Goal: Task Accomplishment & Management: Use online tool/utility

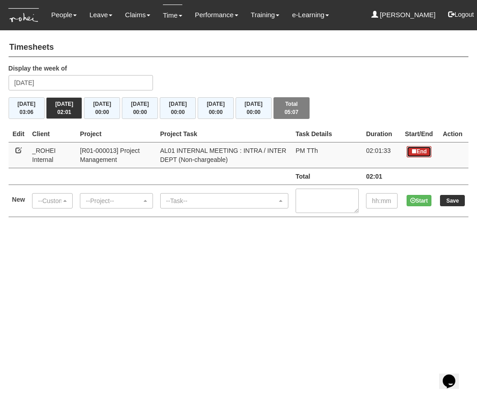
click at [418, 147] on button "End" at bounding box center [419, 151] width 25 height 11
click at [79, 202] on td "--Project-- --Project--" at bounding box center [116, 200] width 80 height 32
click at [48, 204] on div "--Customer--" at bounding box center [49, 200] width 23 height 9
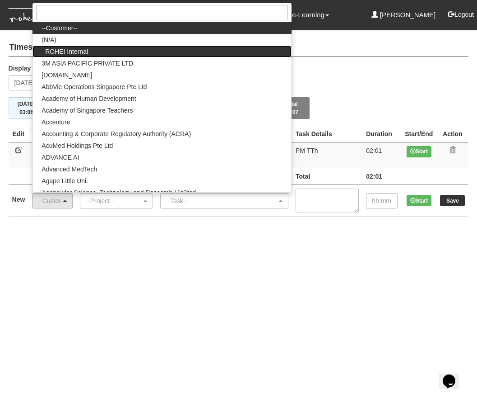
click at [98, 50] on link "_ROHEI Internal" at bounding box center [162, 52] width 259 height 12
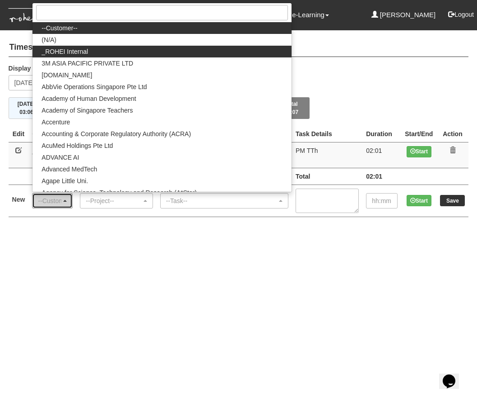
select select "397"
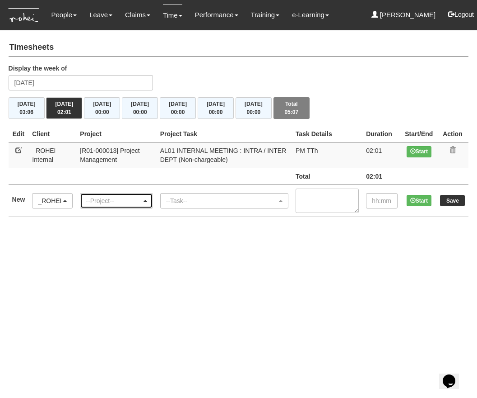
click at [107, 199] on div "--Project--" at bounding box center [114, 200] width 56 height 9
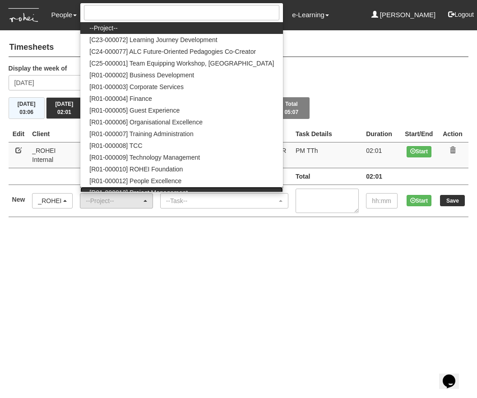
click at [150, 187] on link "[R01-000013] Project Management" at bounding box center [181, 193] width 203 height 12
select select "1495"
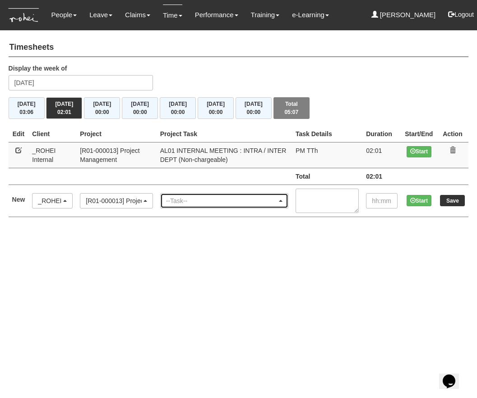
click at [174, 195] on div "--Task--" at bounding box center [224, 200] width 127 height 14
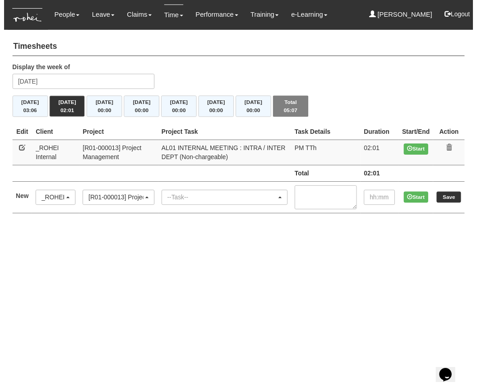
scroll to position [0, 42]
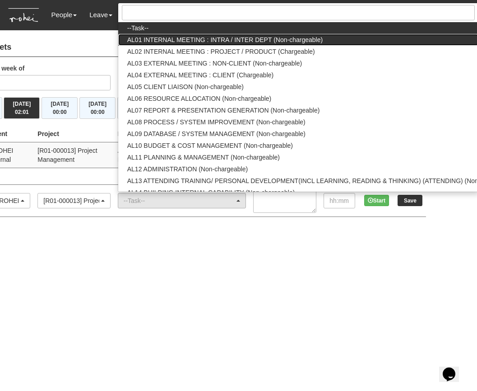
click at [219, 41] on span "AL01 INTERNAL MEETING : INTRA / INTER DEPT (Non-chargeable)" at bounding box center [225, 39] width 196 height 9
select select "40"
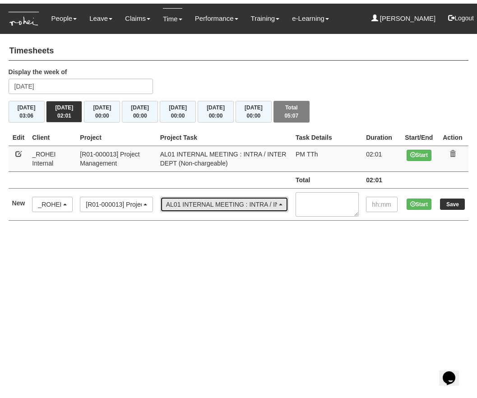
scroll to position [0, 0]
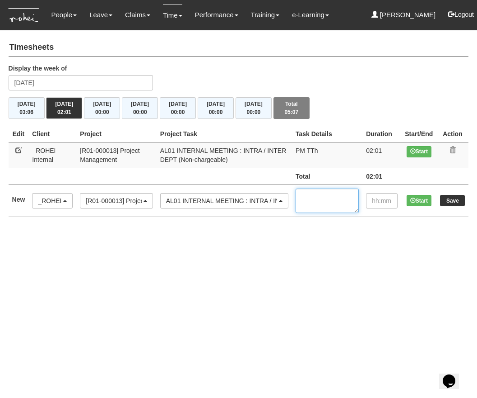
click at [315, 193] on textarea at bounding box center [327, 200] width 63 height 24
type textarea "1-1 Dee"
type input "00:45"
click at [454, 199] on input "Save" at bounding box center [452, 200] width 25 height 11
